Goal: Task Accomplishment & Management: Use online tool/utility

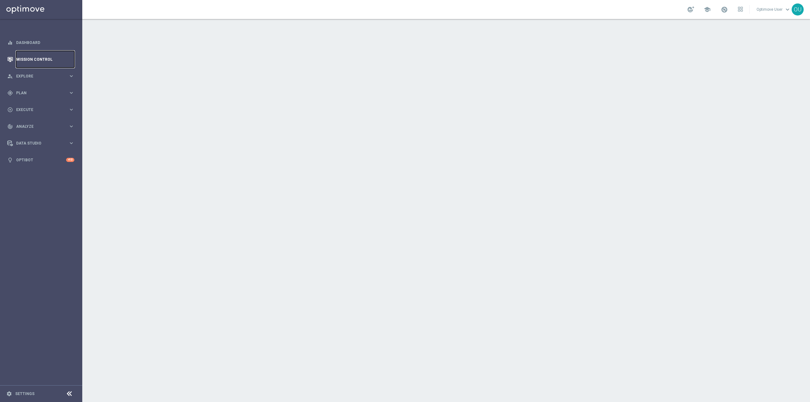
click at [63, 64] on link "Mission Control" at bounding box center [45, 59] width 58 height 17
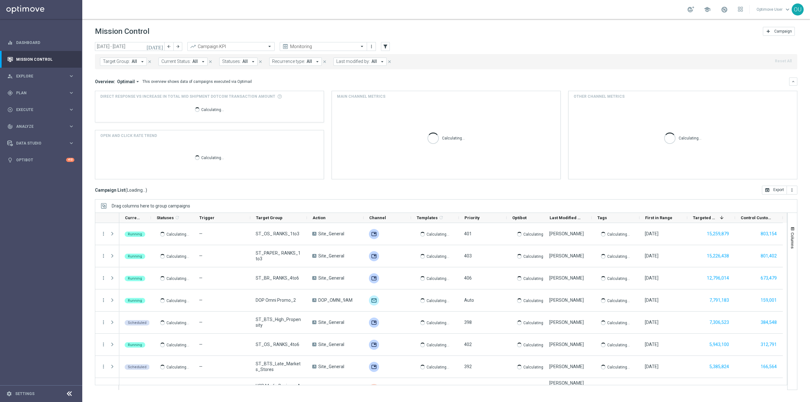
click at [129, 62] on button "Target Group: All arrow_drop_down" at bounding box center [123, 62] width 47 height 8
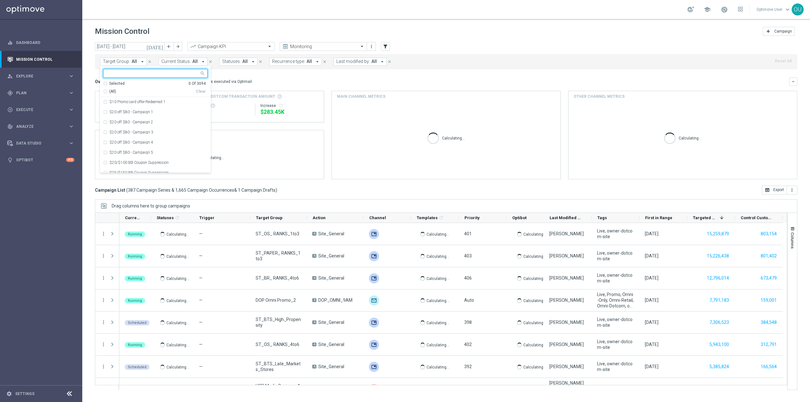
type input "ED_OMNI_0904_Feedback_Survey Template: V-ED_DC_PMS_10BIP_CustomerFeedbackSurvey…"
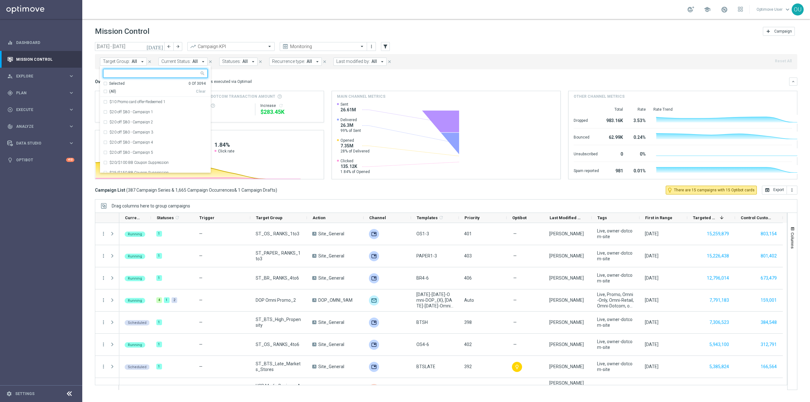
paste input "ED_OMNI_0904"
type input "ED_OMNI_0904"
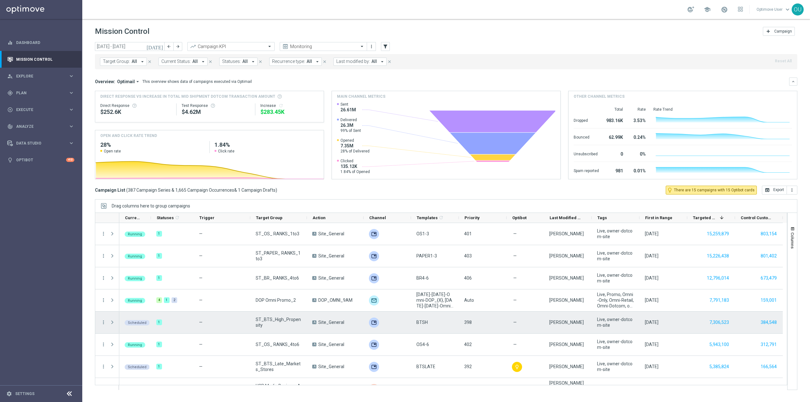
scroll to position [127, 0]
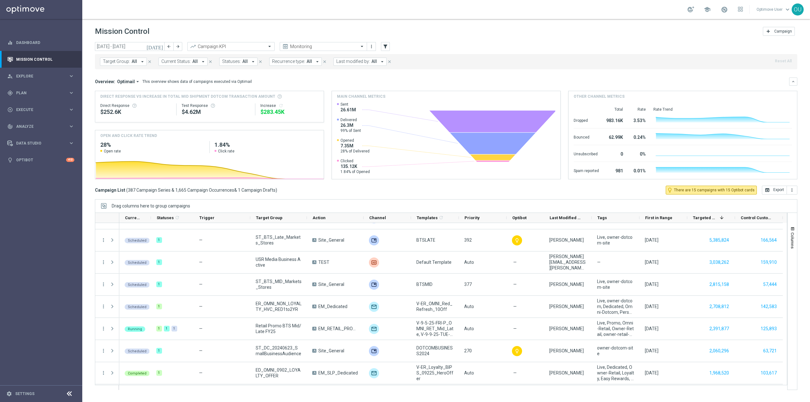
click at [129, 62] on button "Target Group: All arrow_drop_down" at bounding box center [123, 62] width 47 height 8
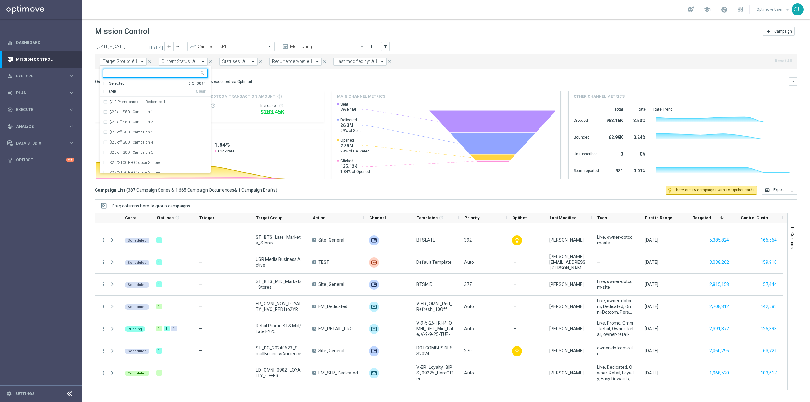
type input "CustomerFeedbackSurvey"
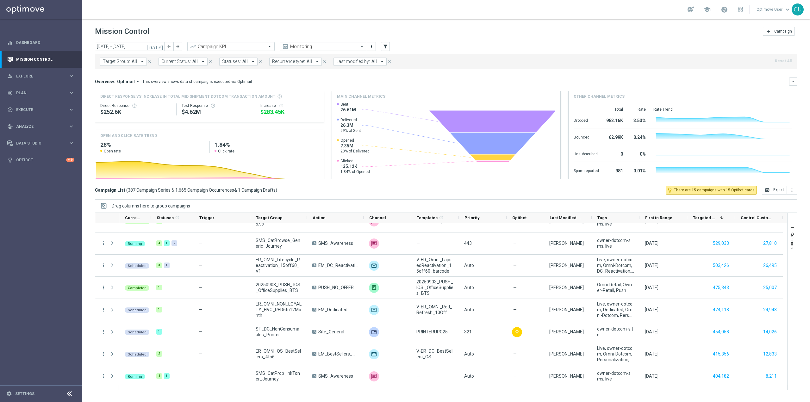
scroll to position [823, 0]
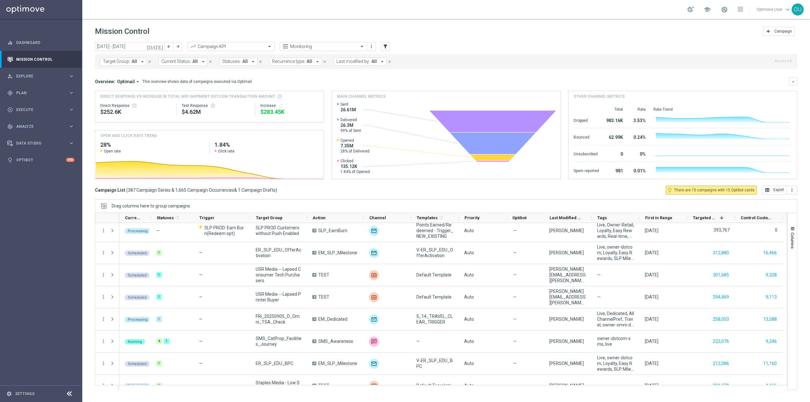
click at [125, 62] on span "Target Group:" at bounding box center [116, 61] width 27 height 5
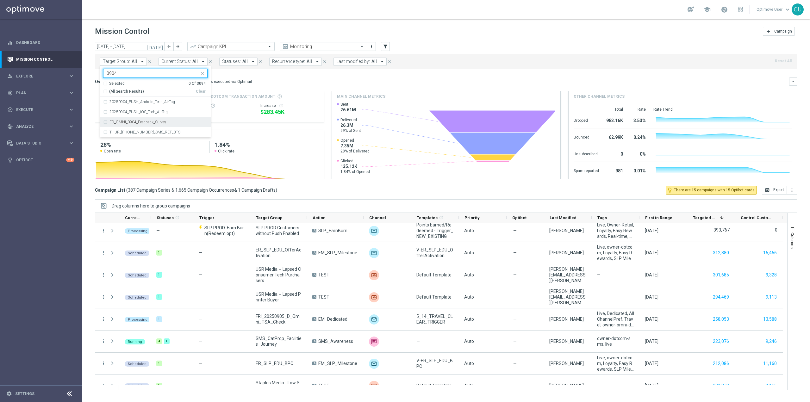
click at [119, 122] on label "ED_OMNI_0904_Feedback_Survey" at bounding box center [138, 122] width 57 height 4
type input "0904"
click at [311, 85] on div "Overview: Optimail arrow_drop_down This overview shows data of campaigns execut…" at bounding box center [446, 82] width 703 height 8
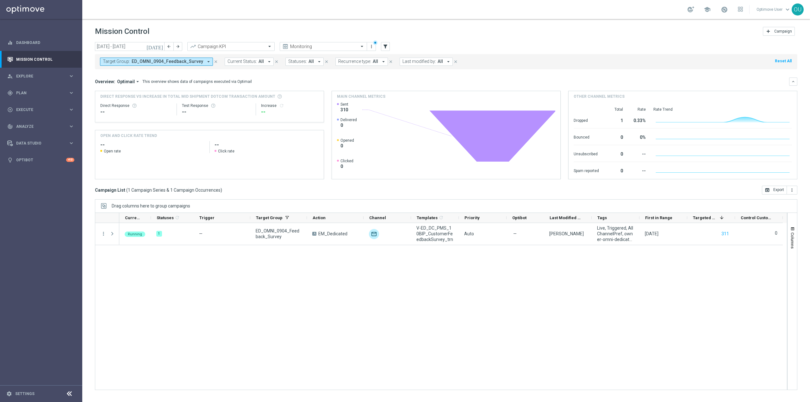
scroll to position [0, 0]
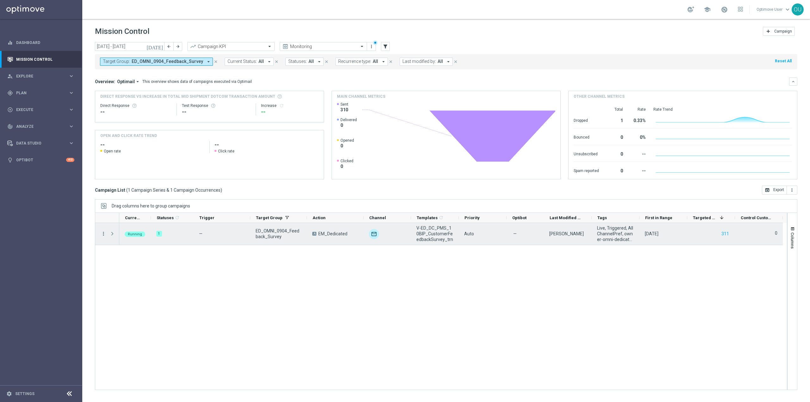
click at [105, 232] on icon "more_vert" at bounding box center [104, 234] width 6 height 6
click at [311, 290] on div "Running 1 — ED_OMNI_0904_Feedback_Survey A EM_Dedicated unfold_more V-ED_DC_PMS…" at bounding box center [453, 306] width 668 height 167
click at [114, 235] on span "Press SPACE to select this row." at bounding box center [113, 233] width 6 height 5
click at [103, 234] on icon "more_vert" at bounding box center [104, 234] width 6 height 6
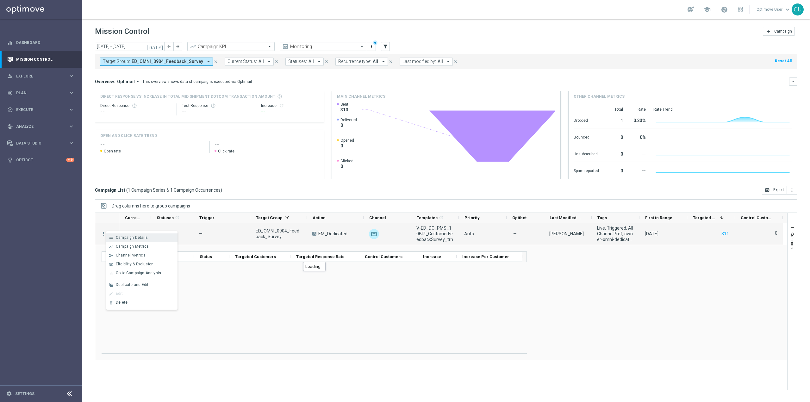
click at [112, 237] on icon "list" at bounding box center [111, 238] width 4 height 4
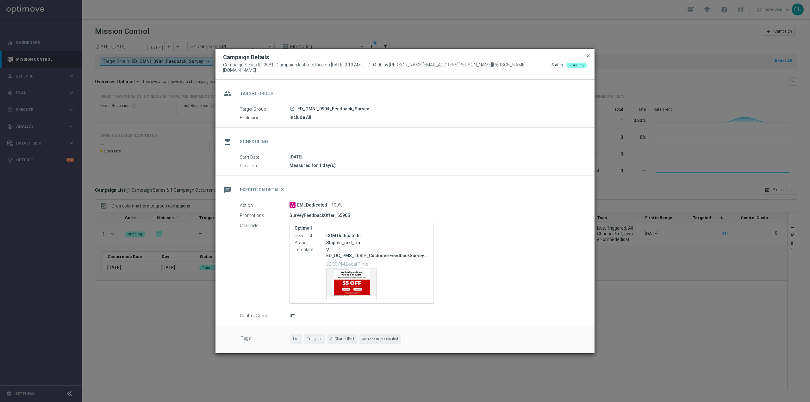
click at [587, 58] on span "close" at bounding box center [588, 55] width 5 height 5
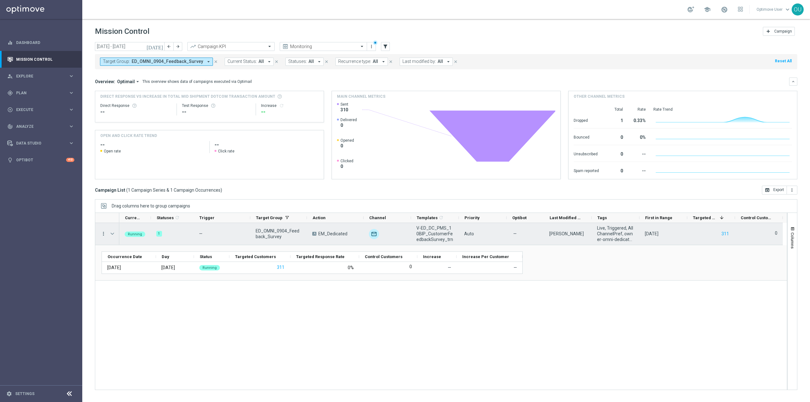
click at [103, 236] on icon "more_vert" at bounding box center [104, 234] width 6 height 6
click at [433, 335] on div "Running 1 — ED_OMNI_0904_Feedback_Survey A EM_Dedicated unfold_more V-ED_DC_PMS…" at bounding box center [453, 306] width 668 height 167
click at [102, 233] on icon "more_vert" at bounding box center [104, 234] width 6 height 6
click at [318, 330] on div "Running 1 — ED_OMNI_0904_Feedback_Survey A EM_Dedicated unfold_more V-ED_DC_PMS…" at bounding box center [453, 306] width 668 height 167
